Goal: Task Accomplishment & Management: Use online tool/utility

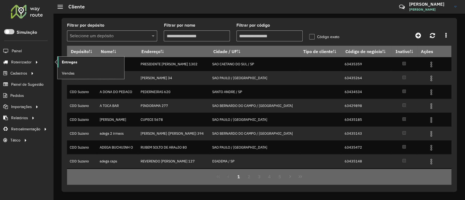
click at [62, 63] on span "Entregas" at bounding box center [70, 62] width 16 height 6
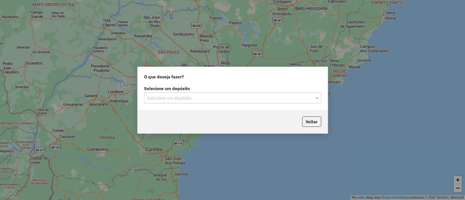
click at [164, 100] on input "text" at bounding box center [227, 98] width 161 height 7
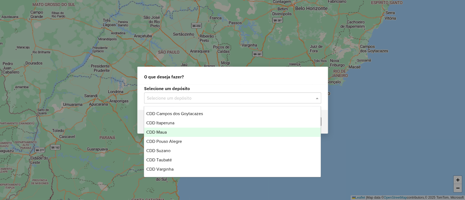
click at [171, 135] on div "CDD Maua" at bounding box center [232, 132] width 177 height 9
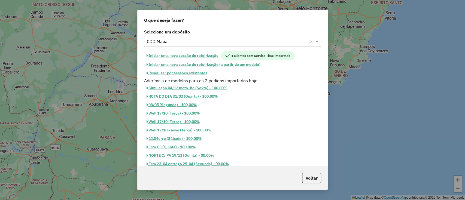
click at [197, 69] on button "Pesquisar por sessões existentes" at bounding box center [177, 73] width 66 height 8
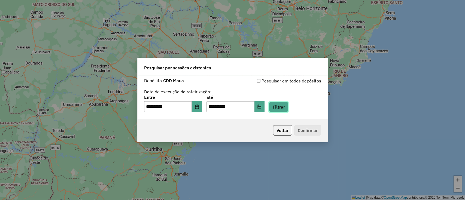
click at [287, 103] on button "Filtrar" at bounding box center [278, 107] width 19 height 10
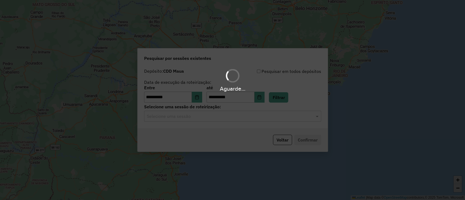
click at [235, 120] on div "Aguarde..." at bounding box center [232, 100] width 465 height 200
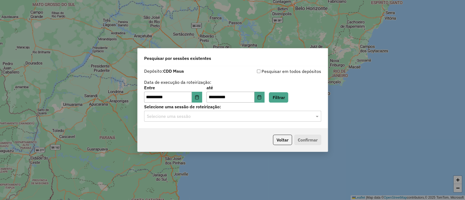
click at [235, 120] on div "Selecione uma sessão" at bounding box center [232, 116] width 177 height 11
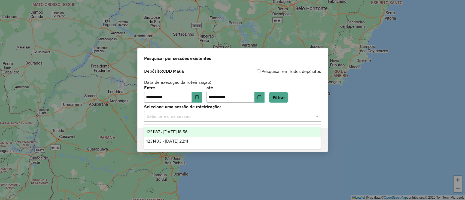
click at [238, 131] on div "1231187 - 19/08/2025 18:56" at bounding box center [232, 132] width 177 height 9
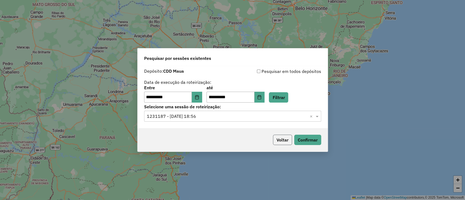
click at [291, 138] on button "Voltar" at bounding box center [282, 140] width 19 height 10
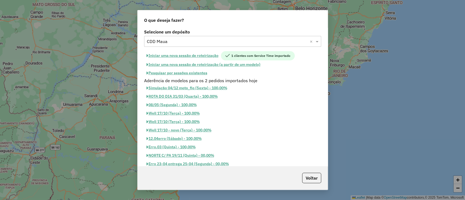
click at [216, 56] on button "Iniciar uma nova sessão de roteirização" at bounding box center [182, 55] width 77 height 9
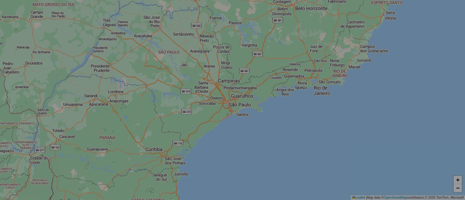
select select "*"
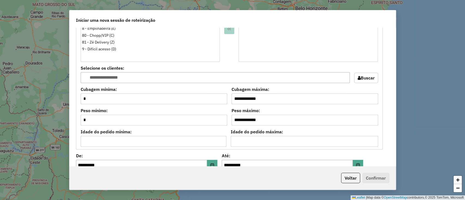
scroll to position [598, 0]
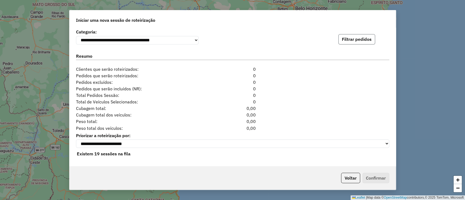
click at [359, 36] on button "Filtrar pedidos" at bounding box center [357, 39] width 37 height 10
click at [356, 177] on button "Voltar" at bounding box center [350, 178] width 19 height 10
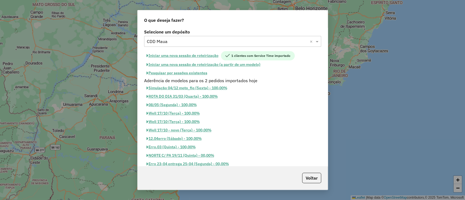
click at [198, 74] on button "Pesquisar por sessões existentes" at bounding box center [177, 73] width 66 height 8
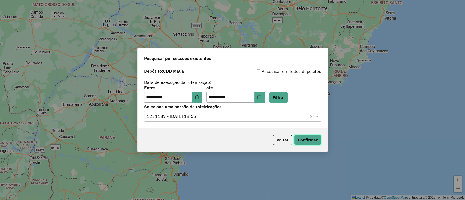
click at [306, 142] on button "Confirmar" at bounding box center [307, 140] width 27 height 10
click at [199, 97] on icon "Choose Date" at bounding box center [197, 97] width 4 height 4
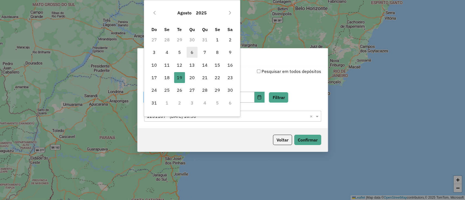
click at [191, 52] on span "6" at bounding box center [192, 52] width 11 height 11
type input "**********"
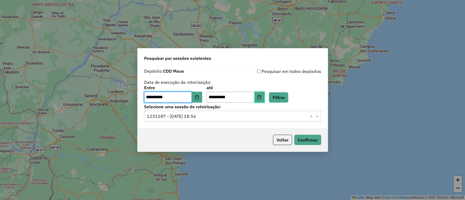
click at [265, 99] on button "Choose Date" at bounding box center [260, 97] width 10 height 11
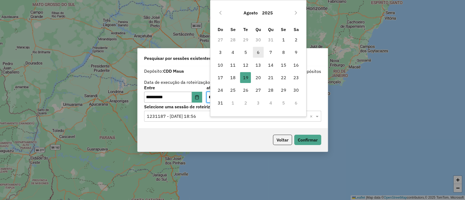
click at [260, 51] on span "6" at bounding box center [258, 52] width 11 height 11
type input "**********"
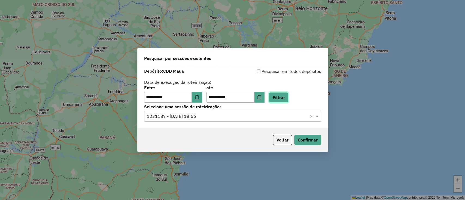
click at [287, 94] on button "Filtrar" at bounding box center [278, 97] width 19 height 10
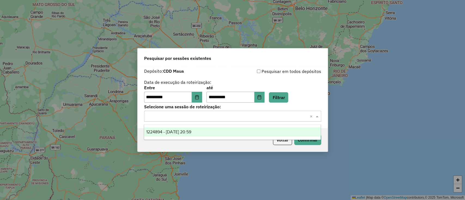
click at [286, 118] on input "text" at bounding box center [227, 116] width 161 height 7
click at [266, 134] on div "1224894 - 06/08/2025 20:59" at bounding box center [232, 132] width 177 height 9
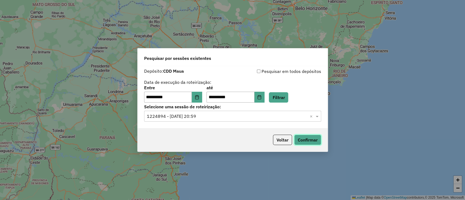
click at [305, 142] on button "Confirmar" at bounding box center [307, 140] width 27 height 10
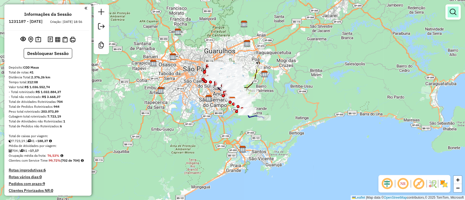
click at [454, 10] on em at bounding box center [453, 12] width 7 height 7
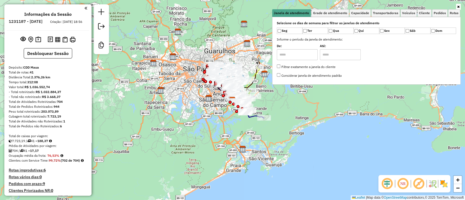
click at [391, 188] on em at bounding box center [387, 183] width 13 height 13
click at [419, 182] on em at bounding box center [418, 183] width 13 height 13
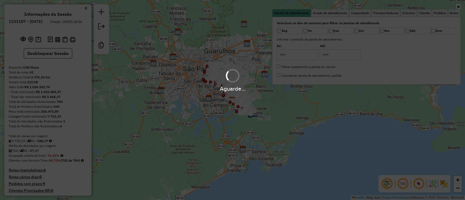
click at [441, 185] on hb-app "Aguarde... Pop-up bloqueado! Seu navegador bloqueou automáticamente a abertura …" at bounding box center [232, 100] width 465 height 200
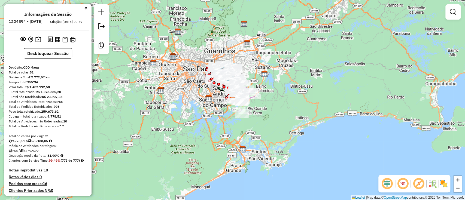
click at [387, 189] on em at bounding box center [387, 183] width 13 height 13
click at [424, 189] on em at bounding box center [418, 183] width 13 height 13
click at [445, 183] on hb-app "Aguarde... Pop-up bloqueado! Seu navegador bloqueou automáticamente a abertura …" at bounding box center [232, 100] width 465 height 200
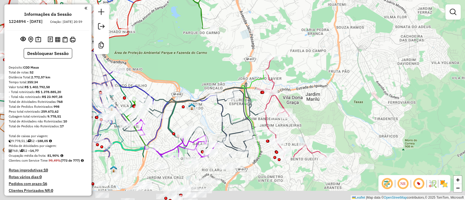
drag, startPoint x: 302, startPoint y: 134, endPoint x: 382, endPoint y: 48, distance: 117.7
click at [382, 48] on div "Janela de atendimento Grade de atendimento Capacidade Transportadoras Veículos …" at bounding box center [232, 100] width 465 height 200
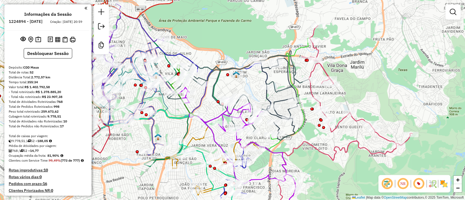
click at [445, 186] on img at bounding box center [444, 184] width 9 height 9
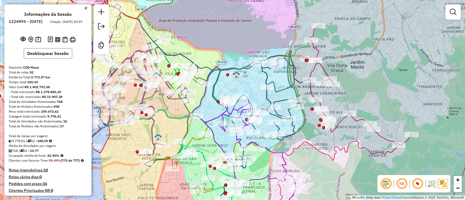
click at [43, 56] on button "Desbloquear Sessão" at bounding box center [48, 53] width 49 height 10
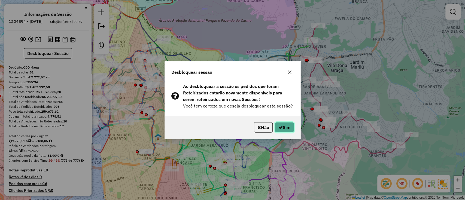
click at [279, 125] on button "Sim" at bounding box center [284, 127] width 19 height 10
